Goal: Information Seeking & Learning: Find specific fact

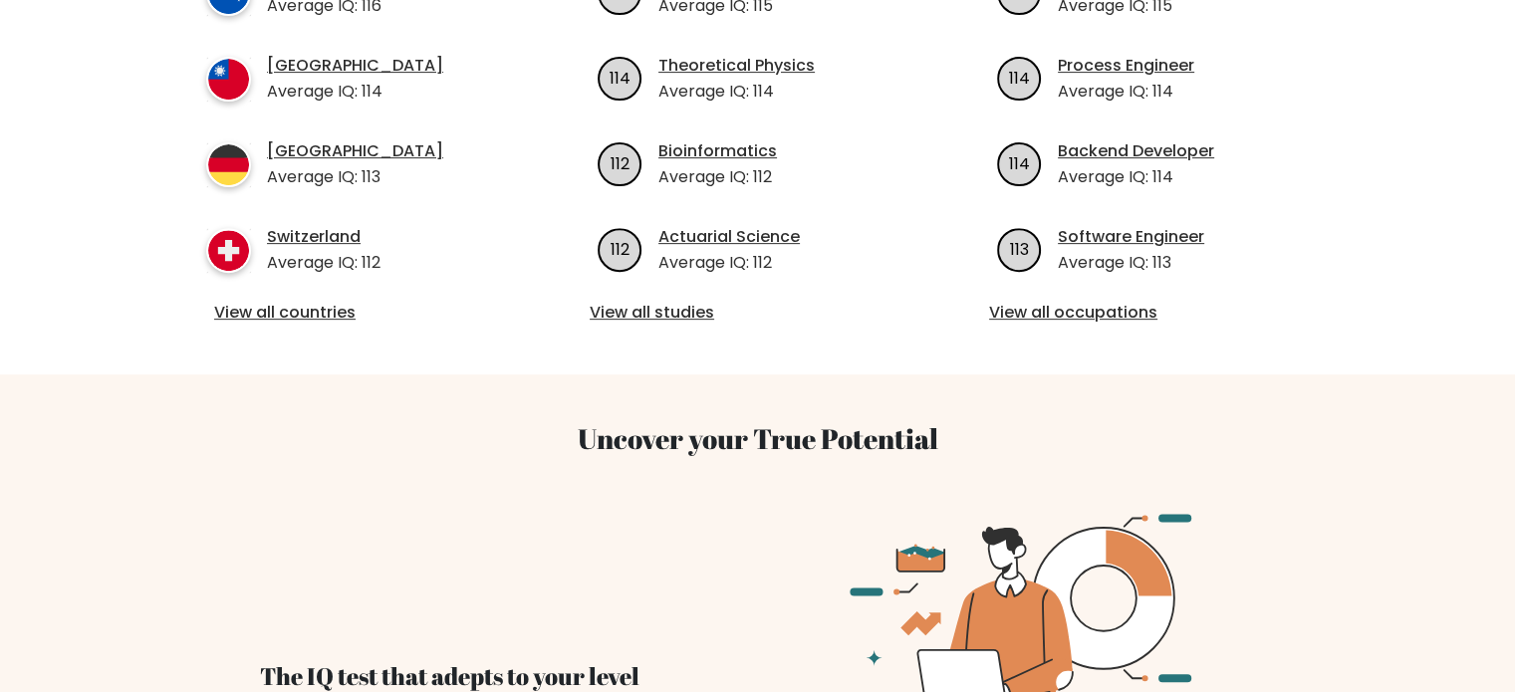
scroll to position [464, 0]
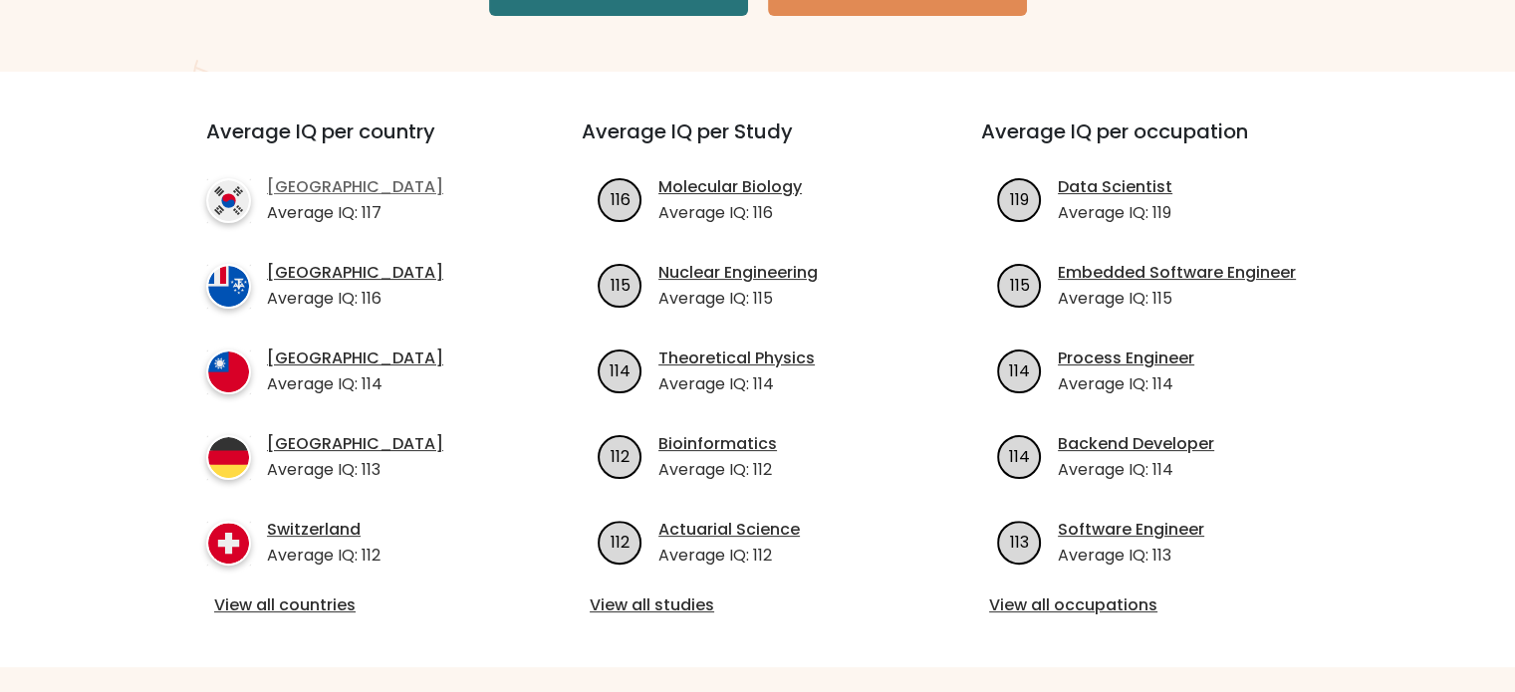
click at [351, 182] on link "South Korea" at bounding box center [355, 187] width 176 height 24
click at [342, 172] on div "Average IQ per country South Korea Average IQ: 117 French Southern Territories …" at bounding box center [357, 370] width 399 height 500
click at [341, 181] on link "South Korea" at bounding box center [355, 187] width 176 height 24
click at [335, 188] on link "South Korea" at bounding box center [355, 187] width 176 height 24
click at [322, 276] on link "French Southern Territories" at bounding box center [355, 273] width 176 height 24
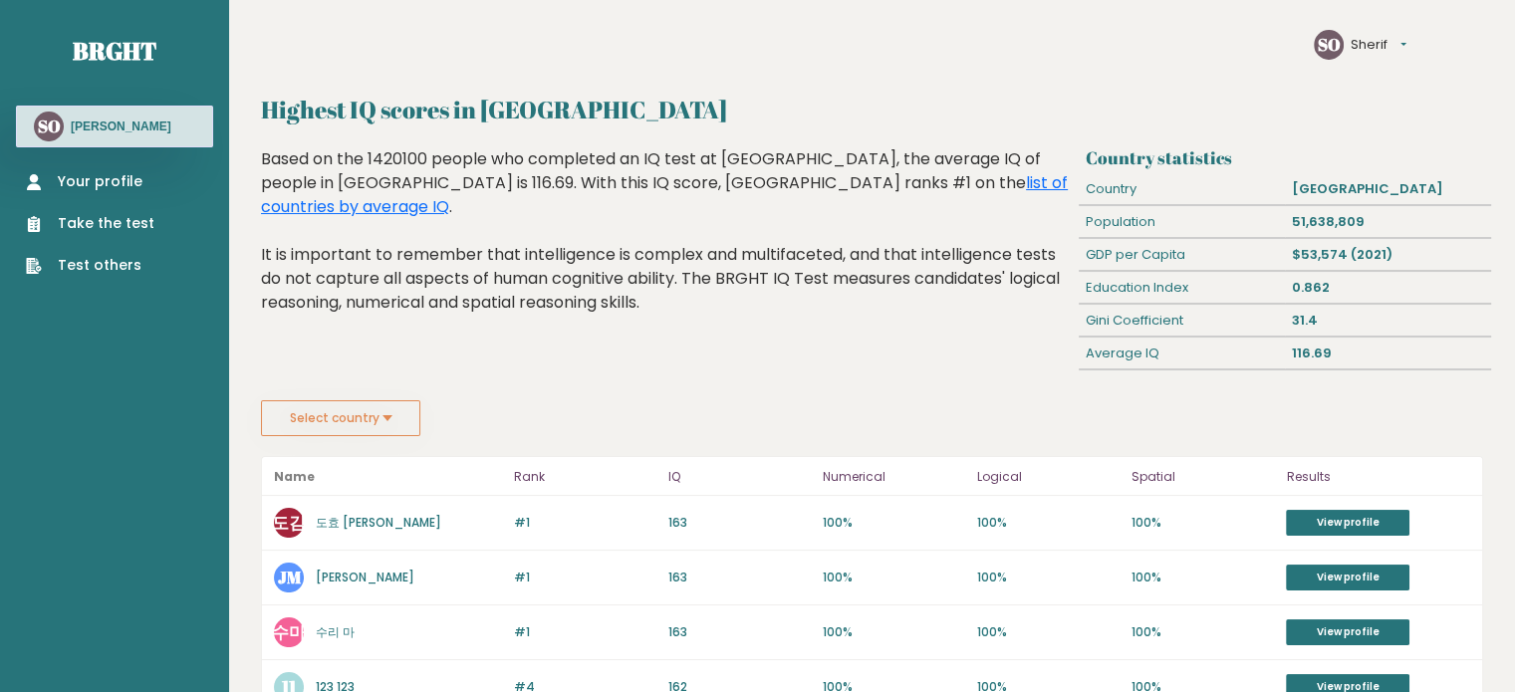
click at [386, 403] on button "Select country" at bounding box center [340, 418] width 159 height 36
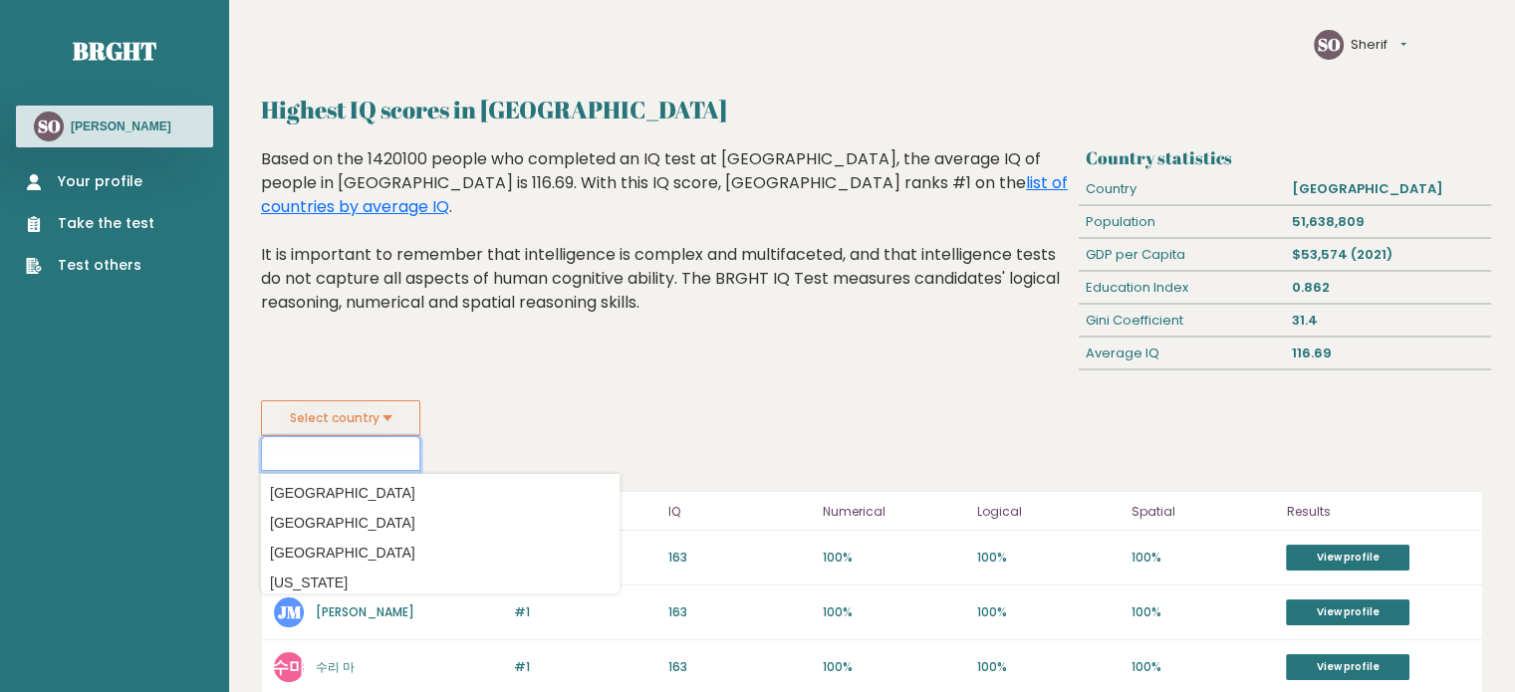
click at [347, 451] on input at bounding box center [340, 453] width 159 height 35
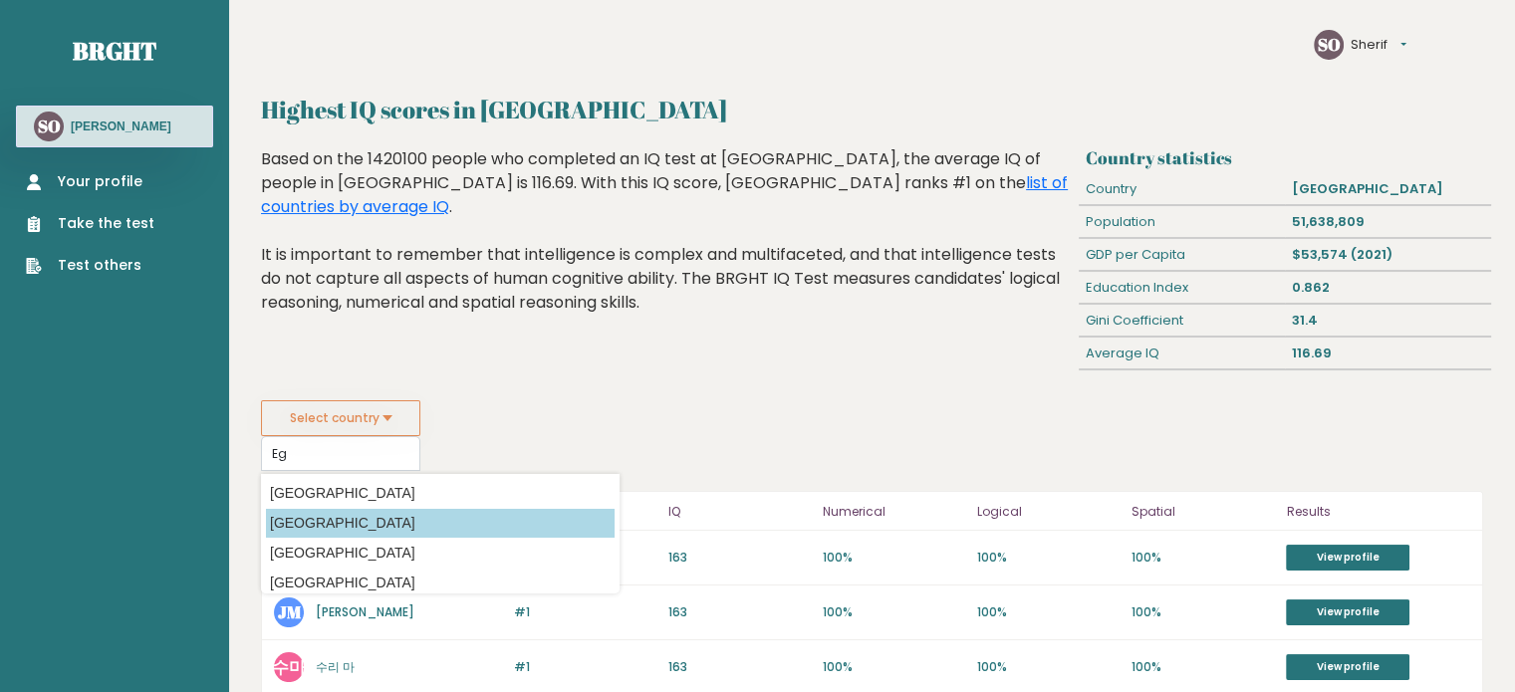
click at [332, 525] on option "[GEOGRAPHIC_DATA]" at bounding box center [440, 523] width 349 height 29
type input "[GEOGRAPHIC_DATA]"
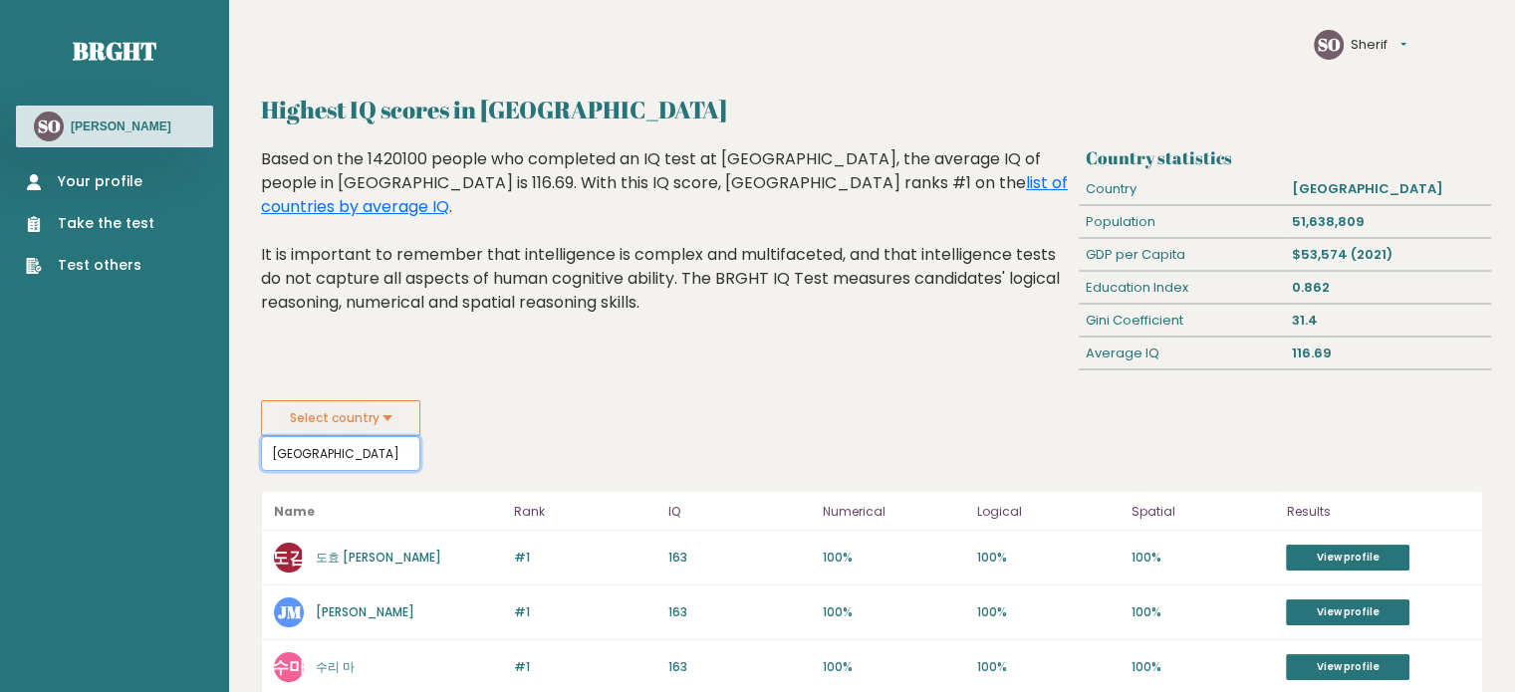
click at [343, 440] on input "[GEOGRAPHIC_DATA]" at bounding box center [340, 453] width 159 height 35
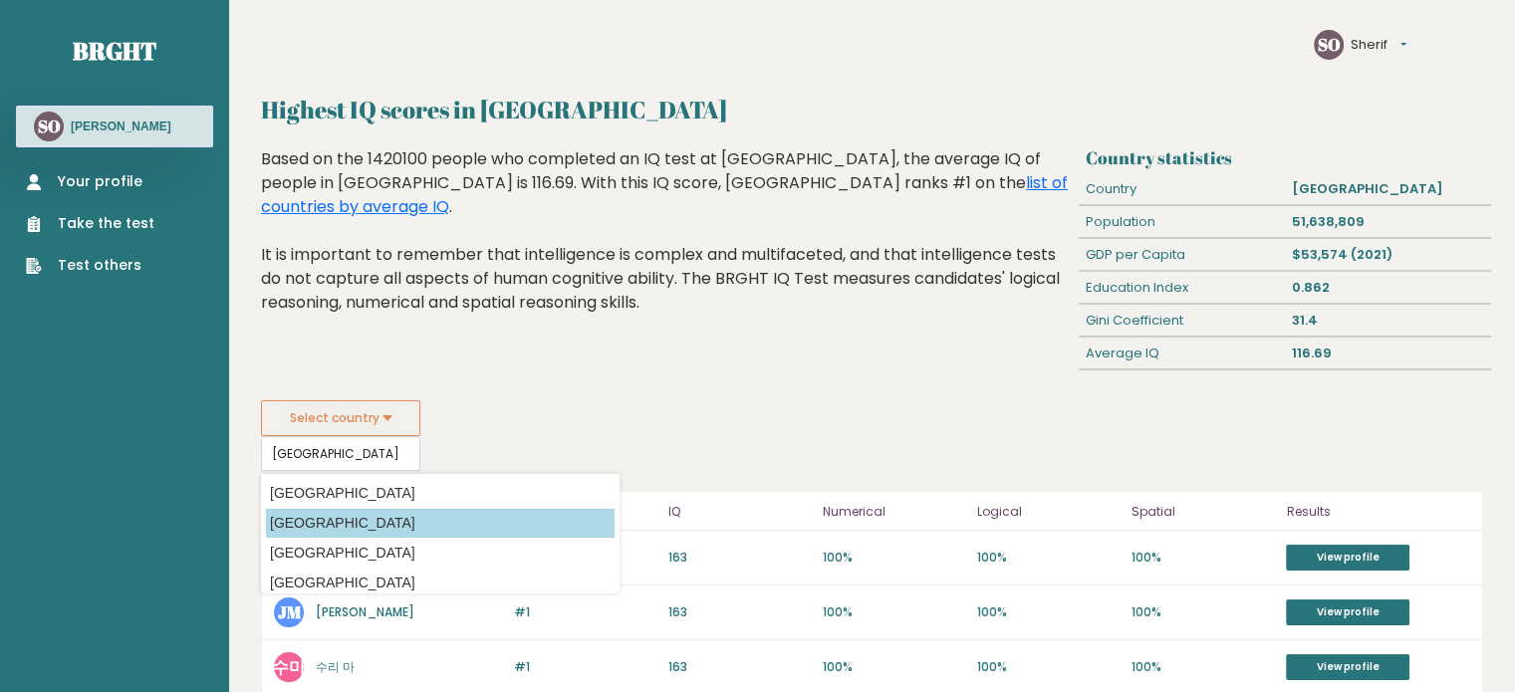
click at [312, 513] on option "[GEOGRAPHIC_DATA]" at bounding box center [440, 523] width 349 height 29
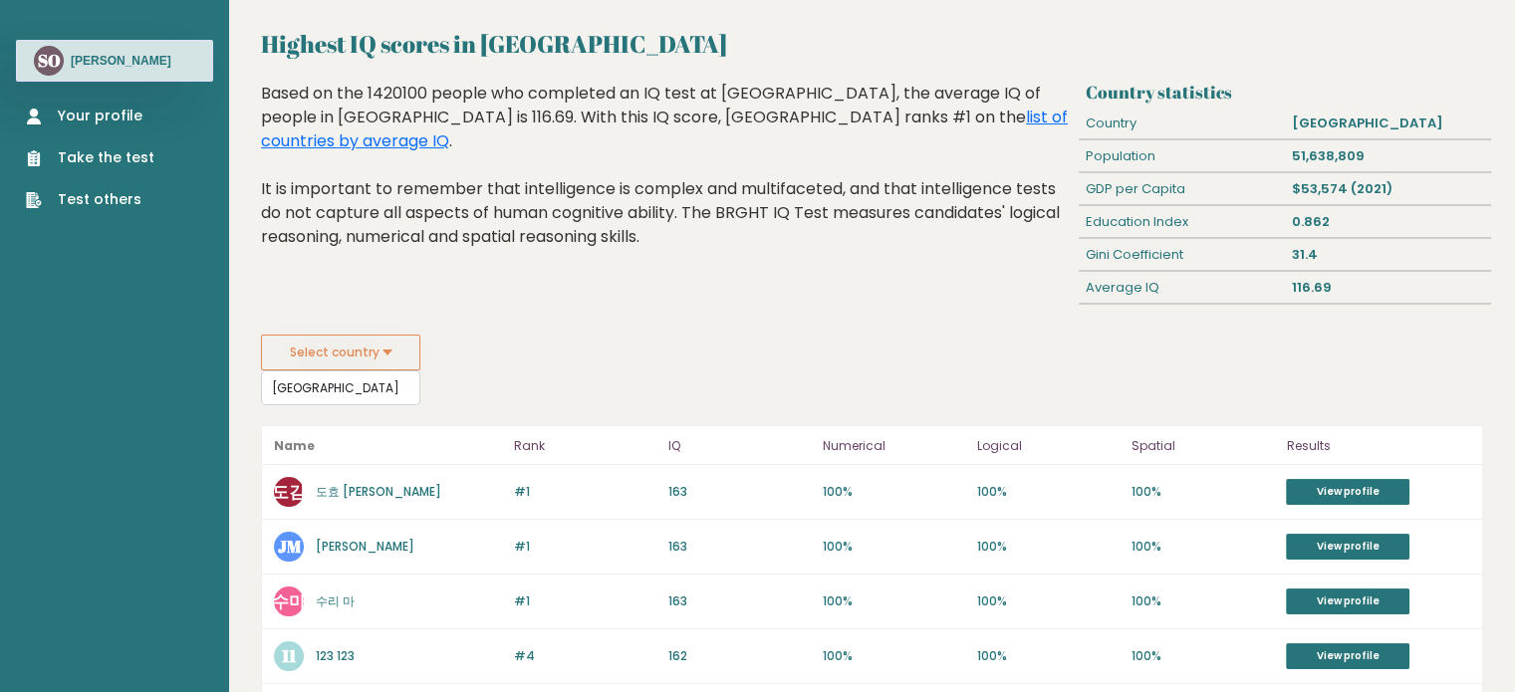
scroll to position [132, 0]
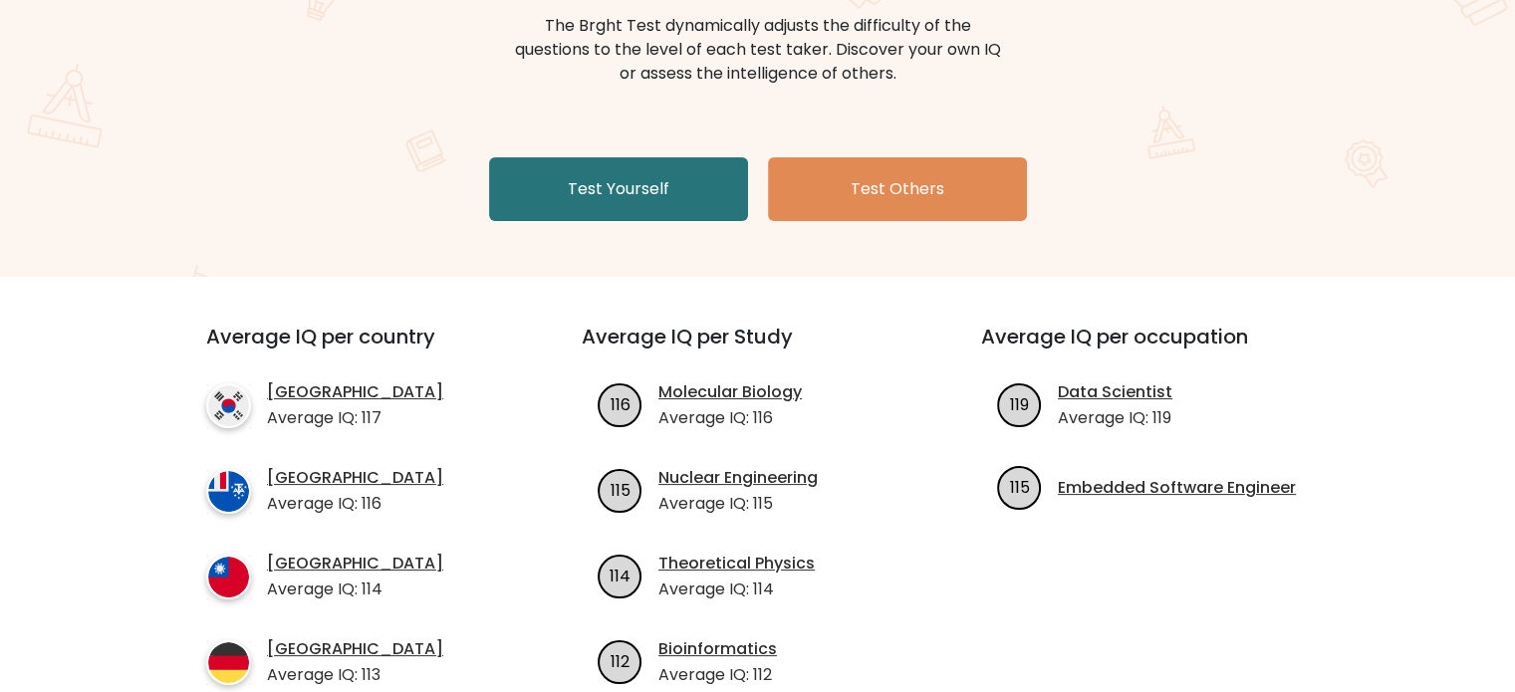
scroll to position [398, 0]
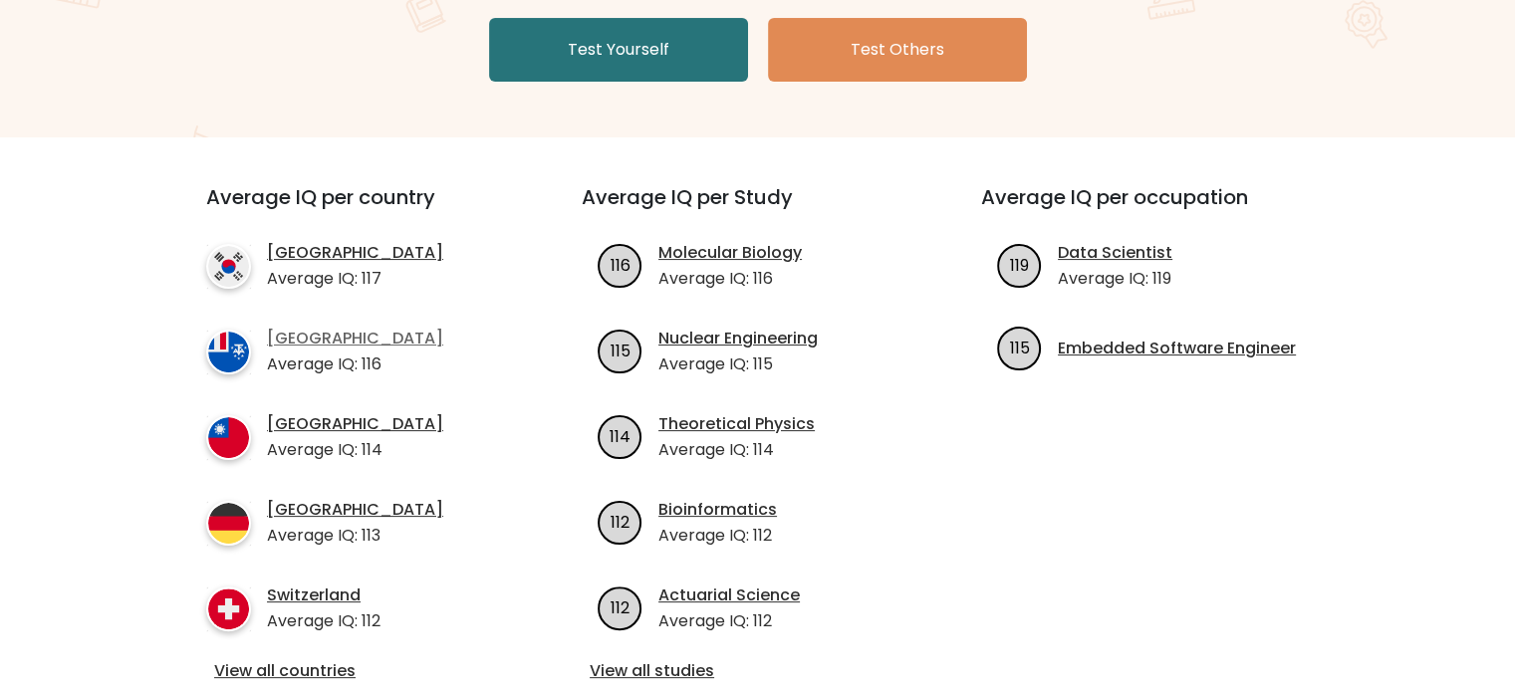
drag, startPoint x: 320, startPoint y: 250, endPoint x: 374, endPoint y: 343, distance: 107.6
click at [320, 250] on link "[GEOGRAPHIC_DATA]" at bounding box center [355, 253] width 176 height 24
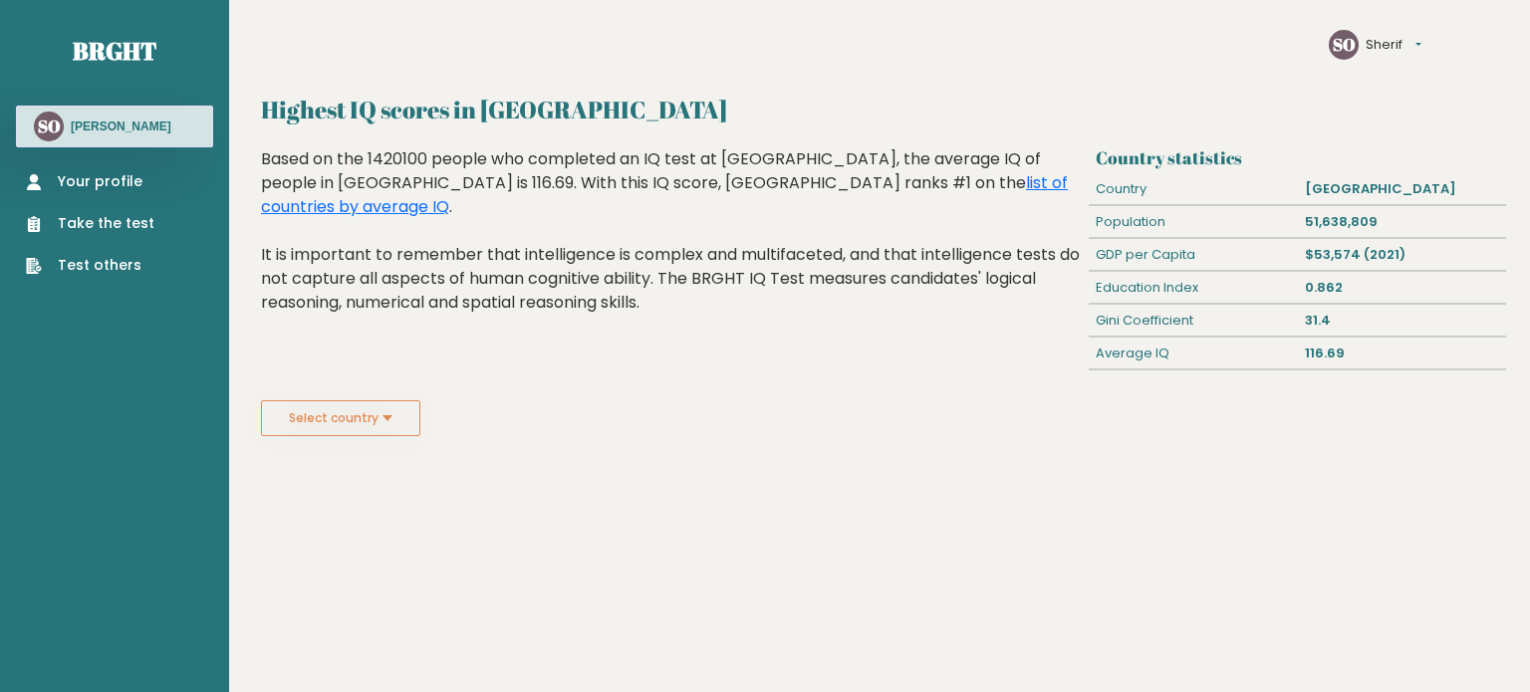
click at [371, 419] on button "Select country" at bounding box center [340, 418] width 159 height 36
click at [370, 450] on input at bounding box center [340, 453] width 159 height 35
type input "E"
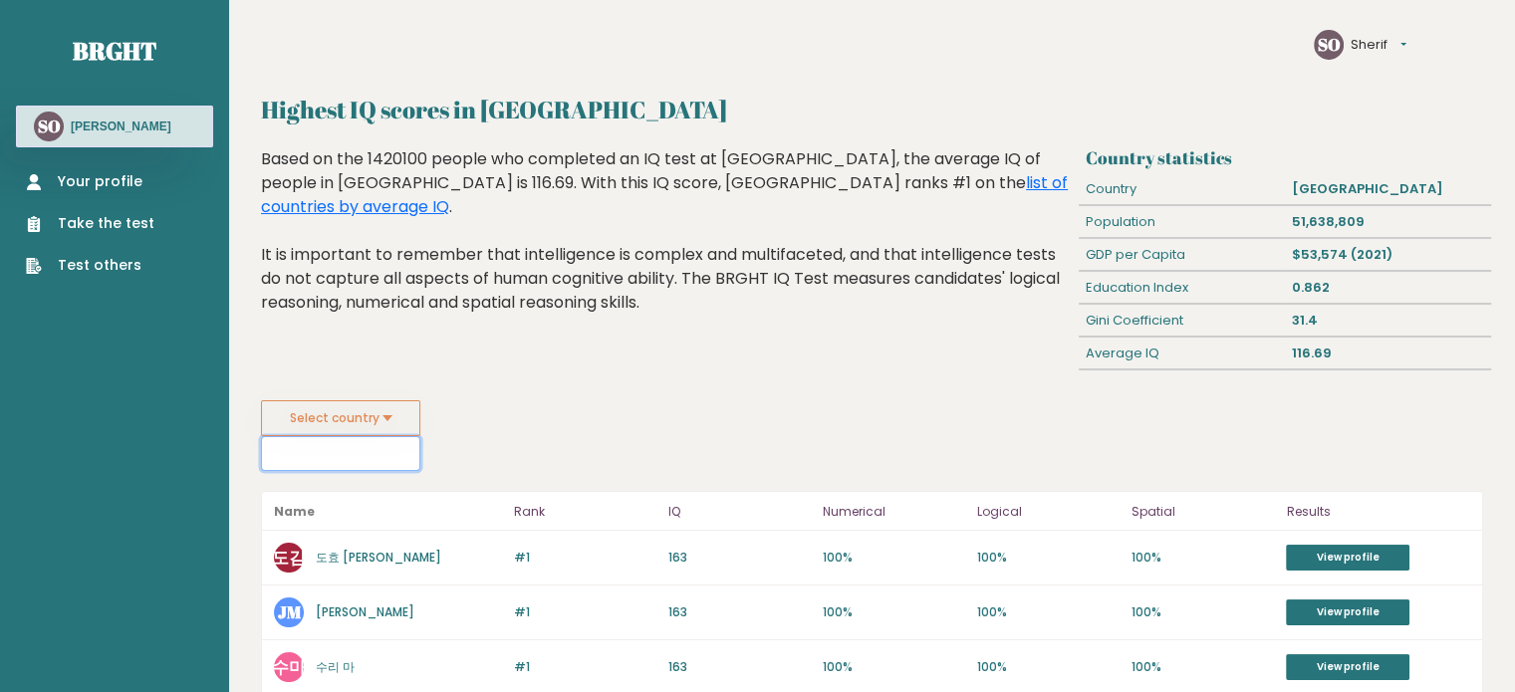
type input "e"
click at [395, 411] on button "Select country" at bounding box center [340, 418] width 159 height 36
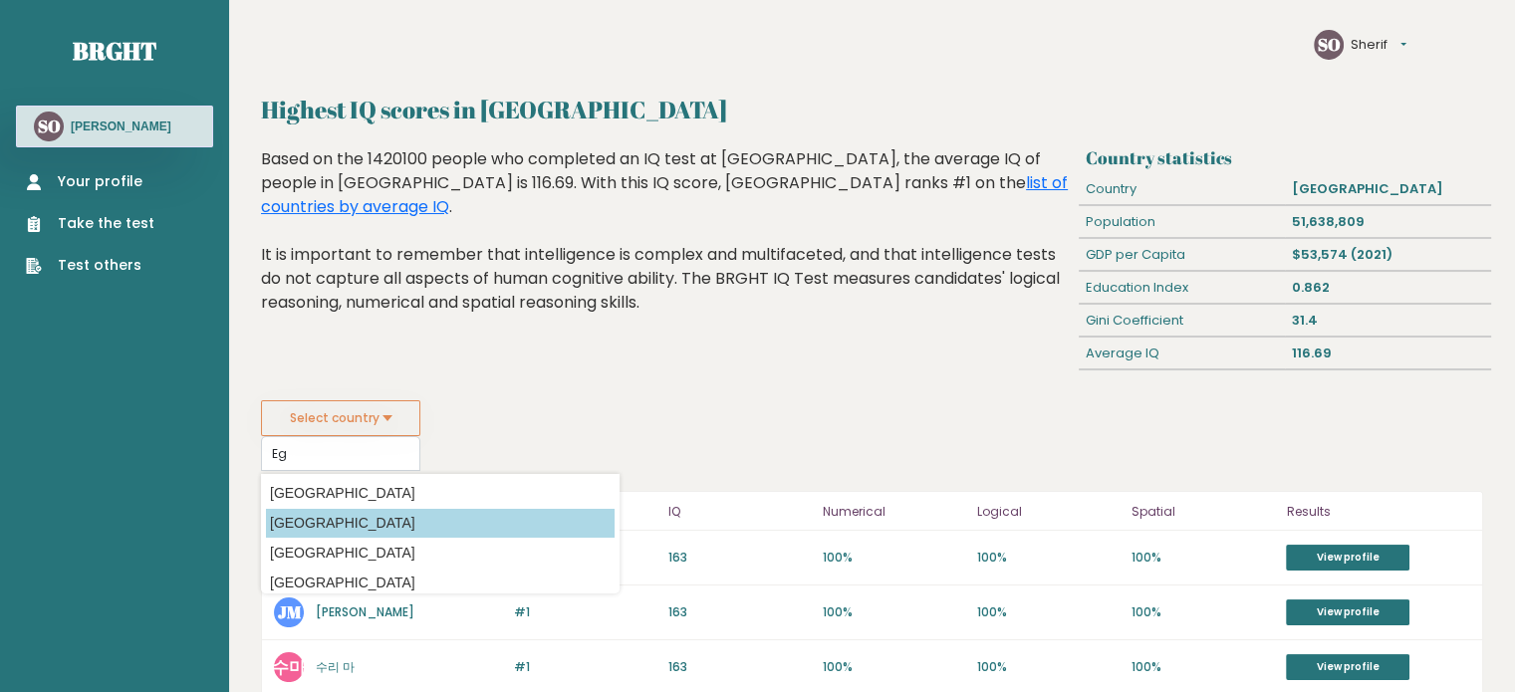
click at [307, 529] on option "[GEOGRAPHIC_DATA]" at bounding box center [440, 523] width 349 height 29
type input "[GEOGRAPHIC_DATA]"
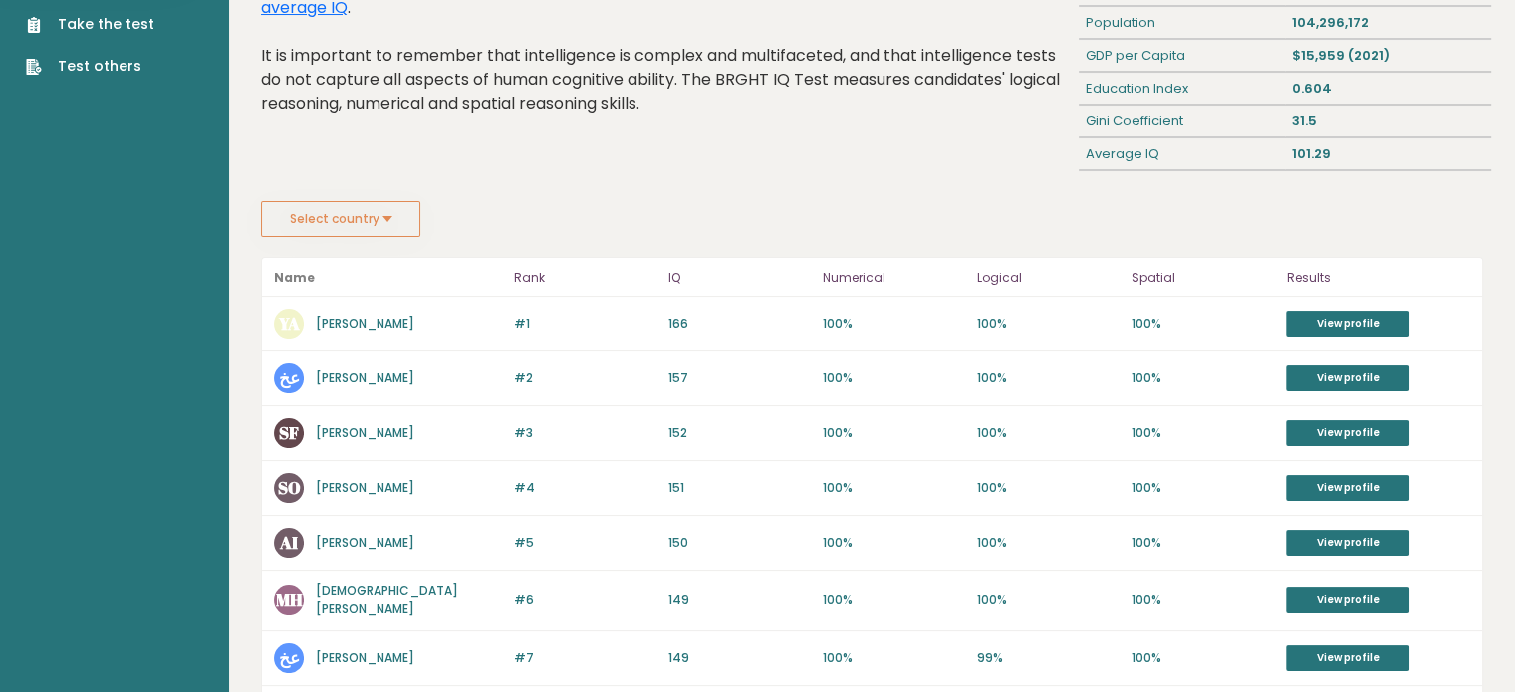
scroll to position [265, 0]
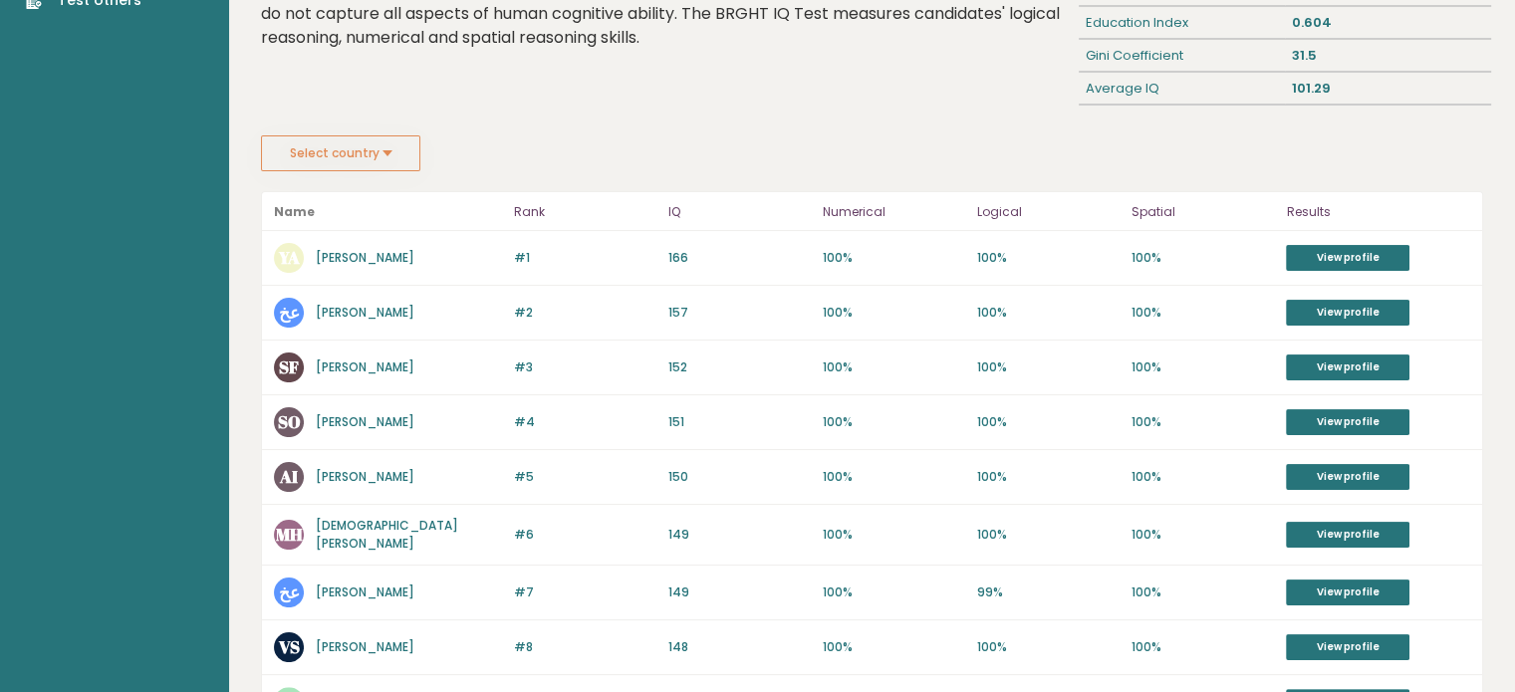
click at [374, 419] on link "[PERSON_NAME]" at bounding box center [365, 421] width 99 height 17
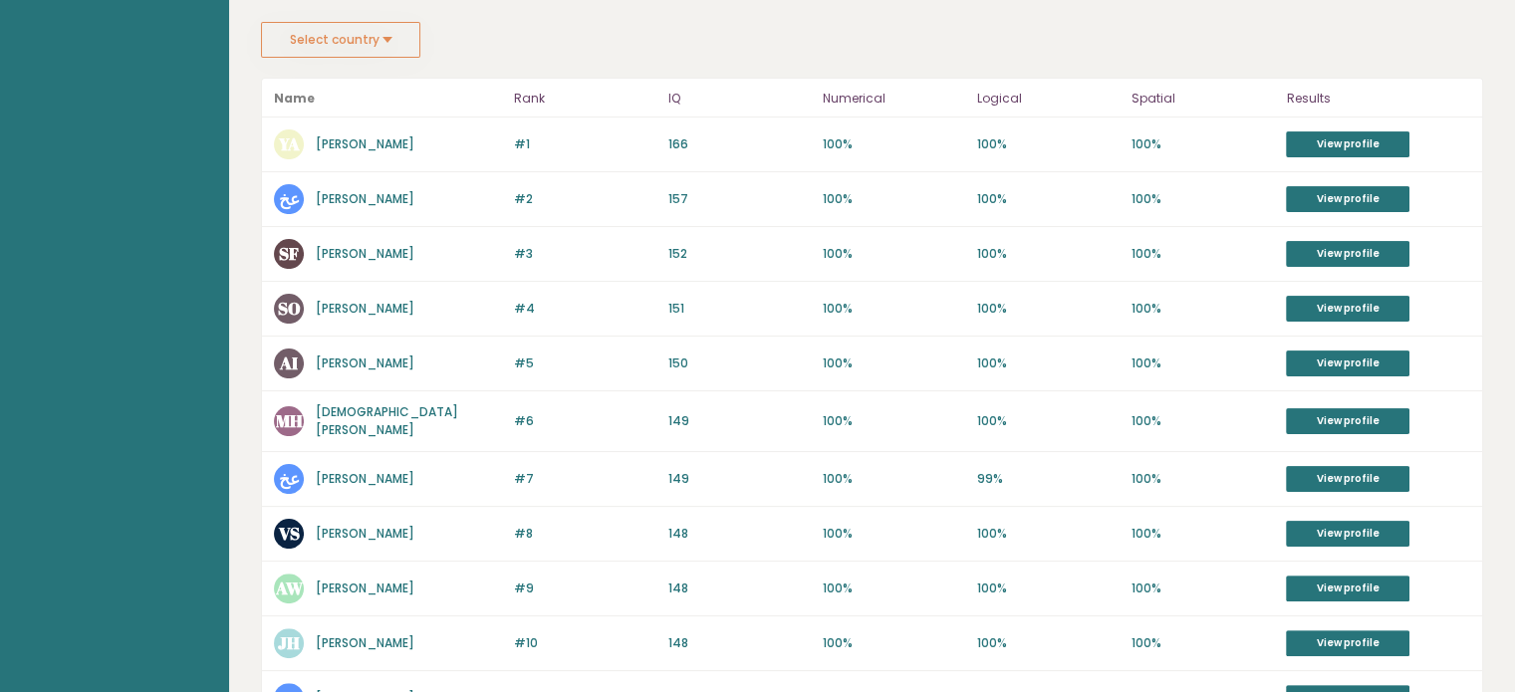
scroll to position [356, 0]
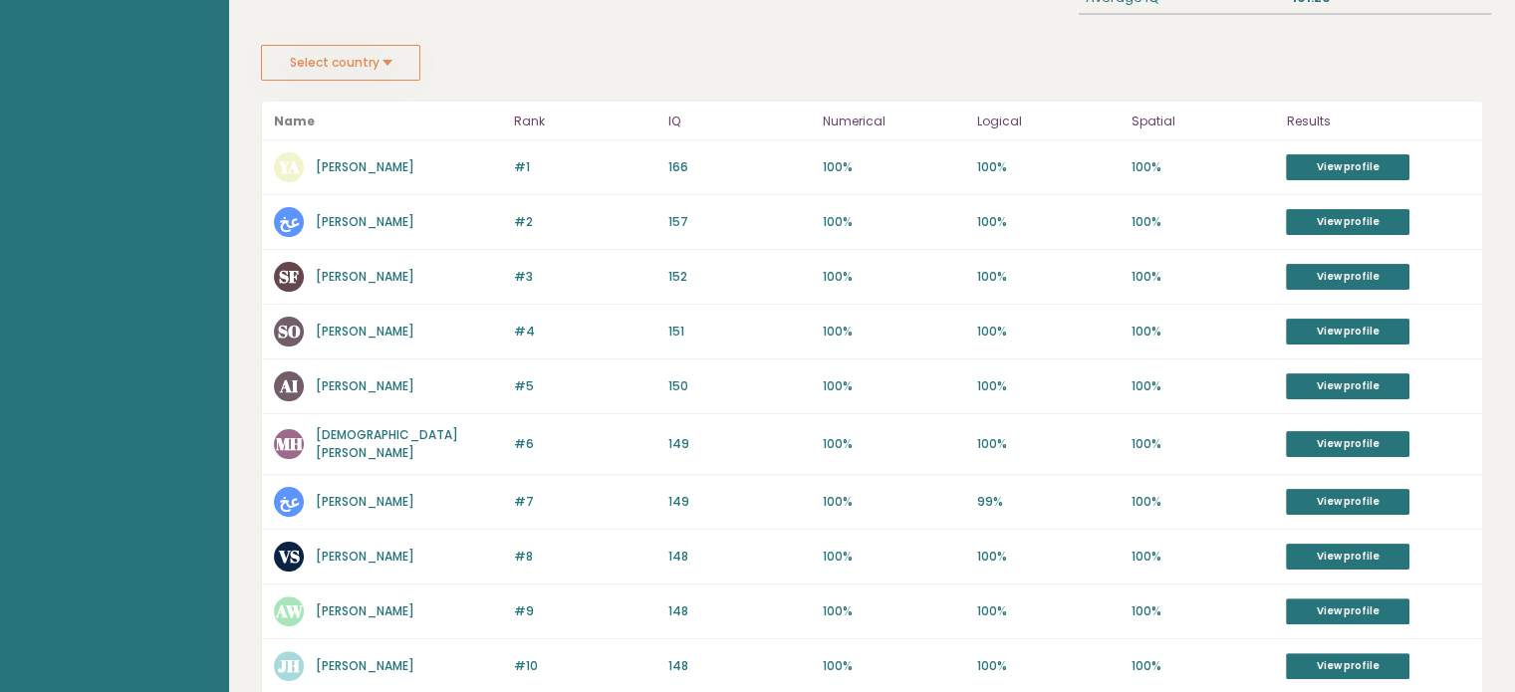
click at [359, 326] on link "[PERSON_NAME]" at bounding box center [365, 331] width 99 height 17
click at [324, 167] on link "Youssef Abdat" at bounding box center [365, 166] width 99 height 17
